Goal: Task Accomplishment & Management: Use online tool/utility

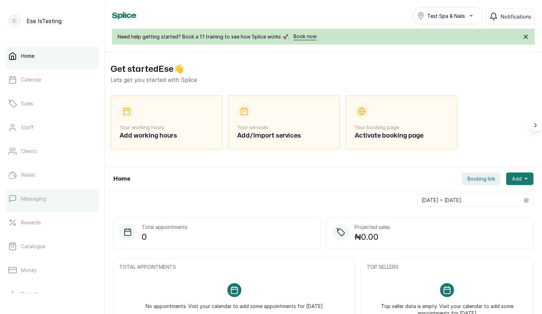
scroll to position [86, 0]
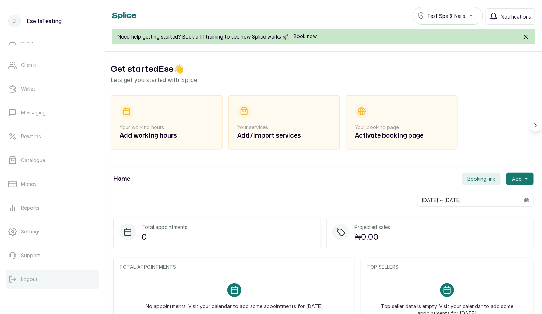
click at [48, 272] on button "Logout" at bounding box center [52, 279] width 93 height 20
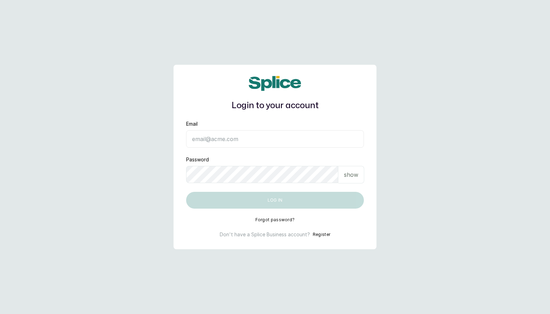
type input "[EMAIL_ADDRESS][DOMAIN_NAME]"
click at [221, 142] on input "layo@withsplice.com" at bounding box center [275, 138] width 178 height 17
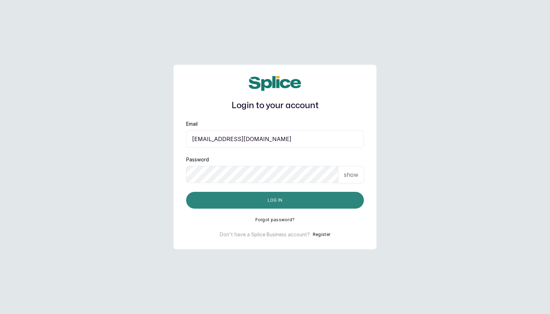
click at [217, 198] on button "Log in" at bounding box center [275, 200] width 178 height 17
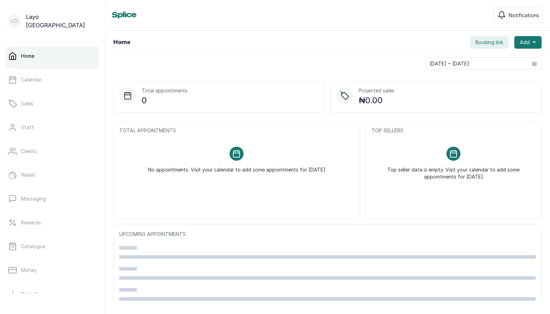
click at [487, 40] on span "Booking link" at bounding box center [489, 42] width 28 height 7
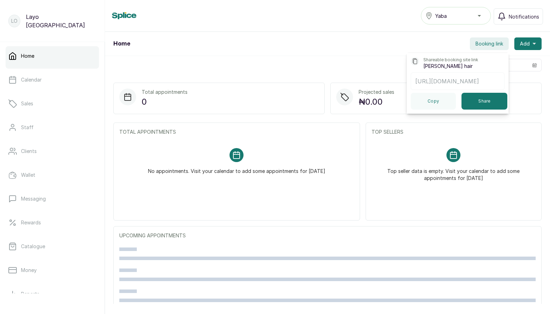
click at [476, 82] on p "https://app.withsplice.com/s/undefined" at bounding box center [457, 81] width 85 height 8
click at [418, 108] on button "Copy" at bounding box center [433, 101] width 45 height 17
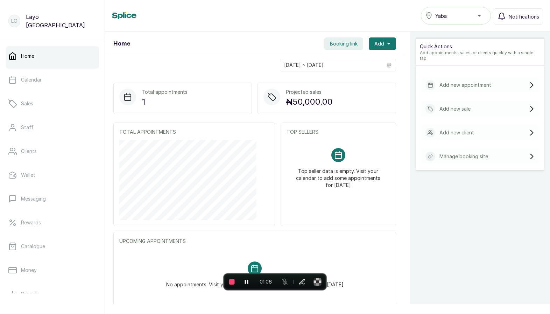
click at [240, 109] on div "Total appointments 1" at bounding box center [182, 98] width 139 height 31
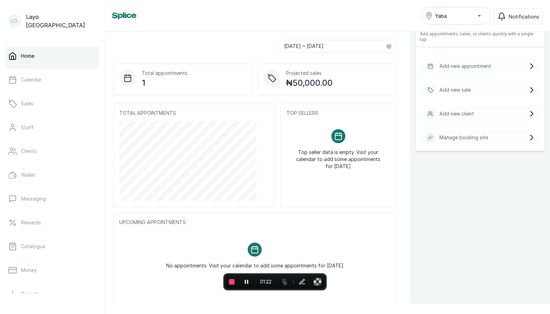
scroll to position [20, 0]
click at [36, 90] on div at bounding box center [52, 91] width 93 height 3
click at [20, 23] on div "LO" at bounding box center [14, 21] width 12 height 13
click at [27, 83] on link "Calendar" at bounding box center [52, 80] width 93 height 20
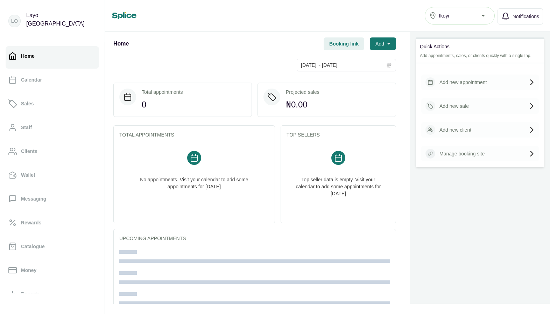
click at [349, 43] on span "Booking link" at bounding box center [343, 43] width 29 height 7
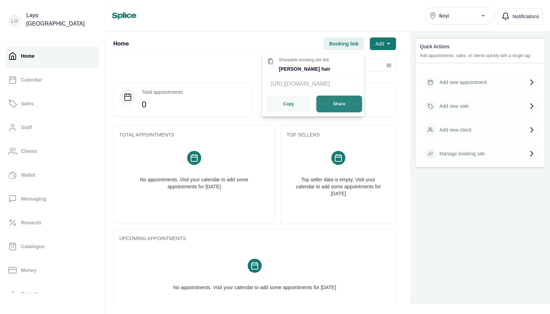
click at [320, 105] on button "Share" at bounding box center [339, 103] width 46 height 17
click at [34, 51] on link "Home" at bounding box center [52, 56] width 93 height 20
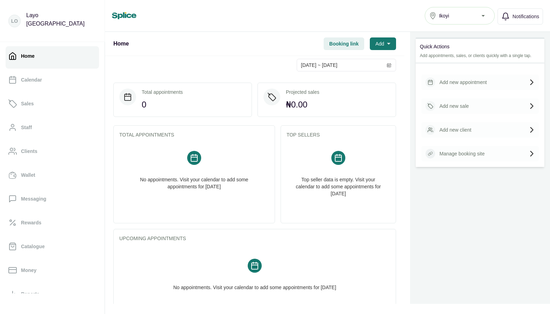
click at [335, 44] on span "Booking link" at bounding box center [343, 43] width 29 height 7
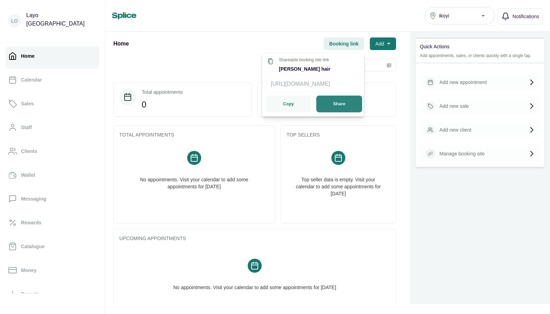
click at [324, 108] on button "Share" at bounding box center [339, 103] width 46 height 17
